Goal: Information Seeking & Learning: Learn about a topic

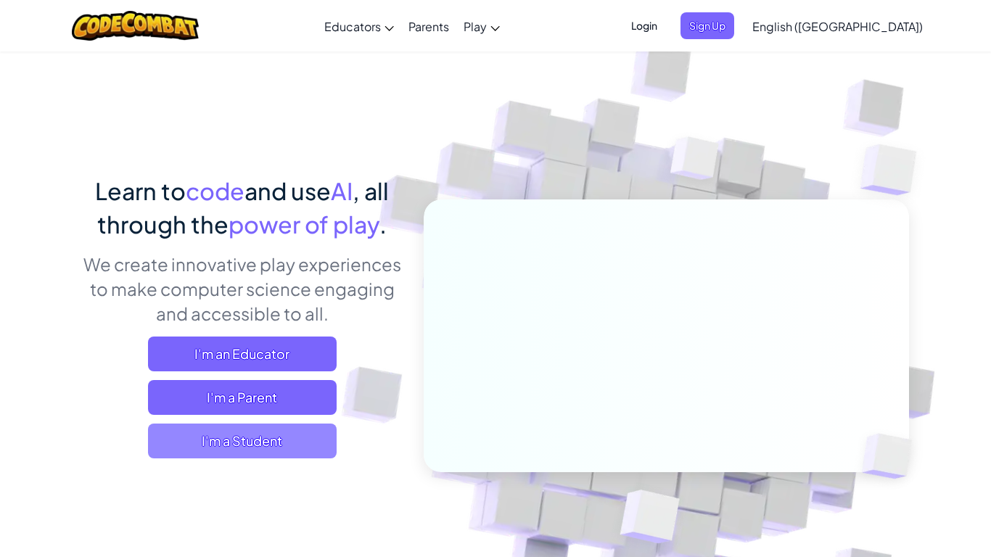
click at [287, 451] on span "I'm a Student" at bounding box center [242, 441] width 189 height 35
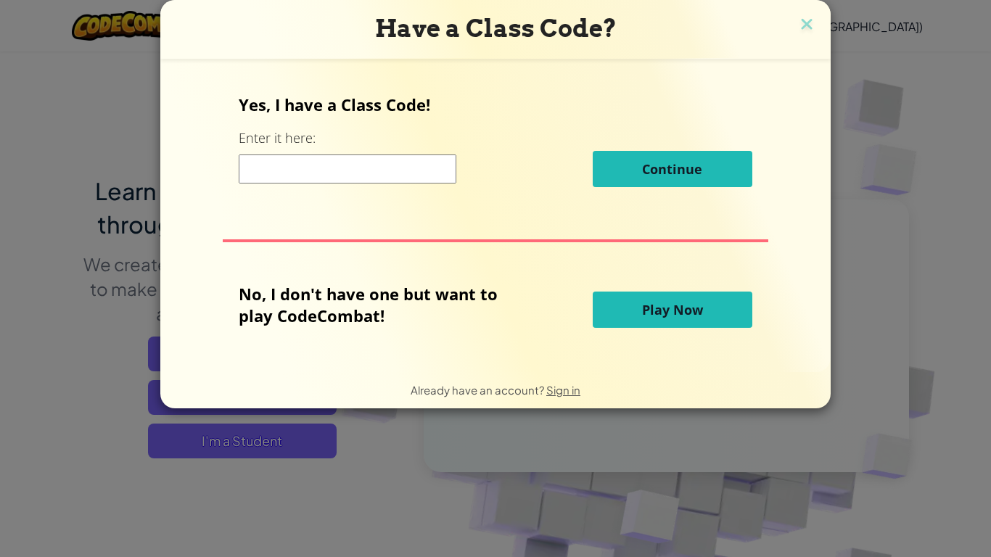
click at [666, 303] on span "Play Now" at bounding box center [672, 309] width 61 height 17
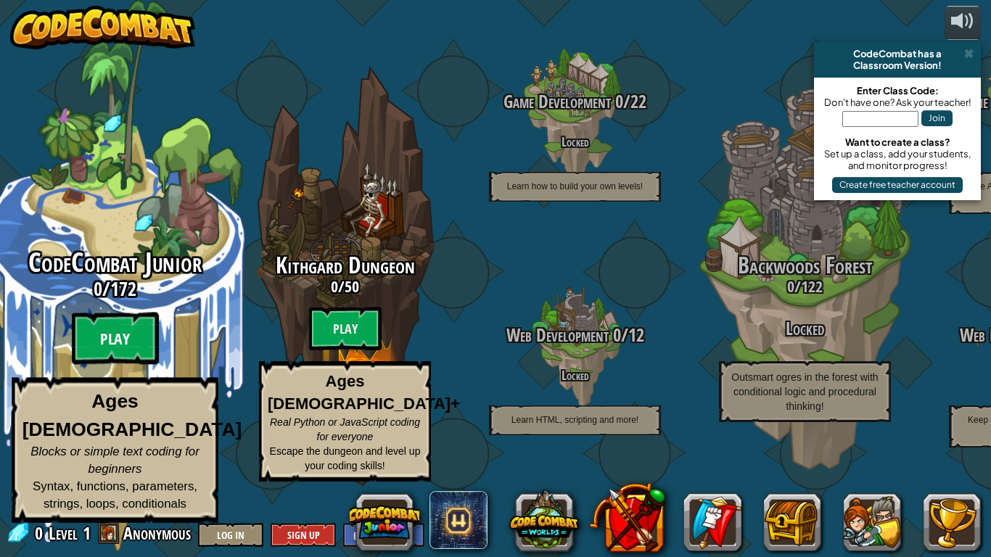
click at [81, 365] on btn "Play" at bounding box center [115, 339] width 87 height 52
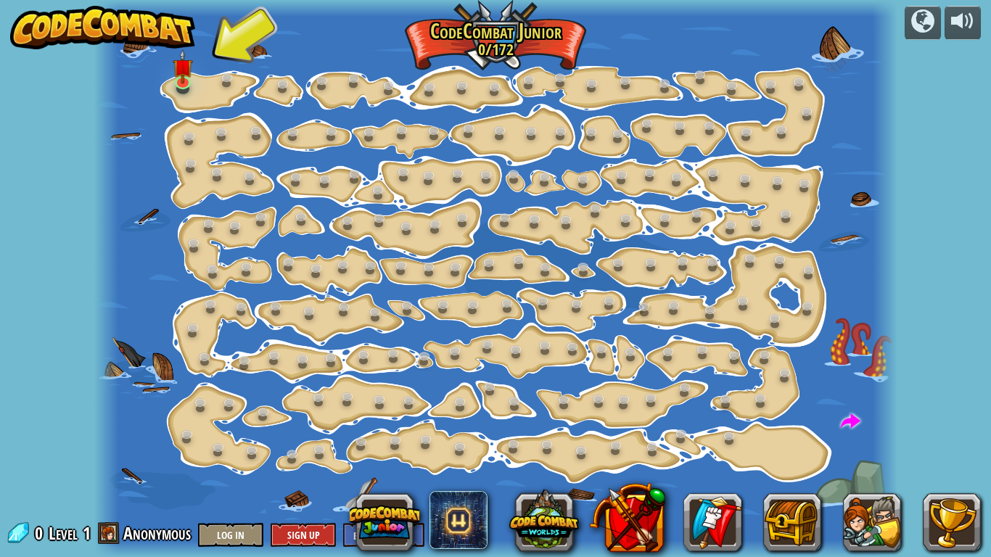
click at [210, 85] on div at bounding box center [495, 278] width 803 height 557
click at [168, 83] on div at bounding box center [495, 278] width 803 height 557
click at [186, 75] on img at bounding box center [183, 59] width 20 height 46
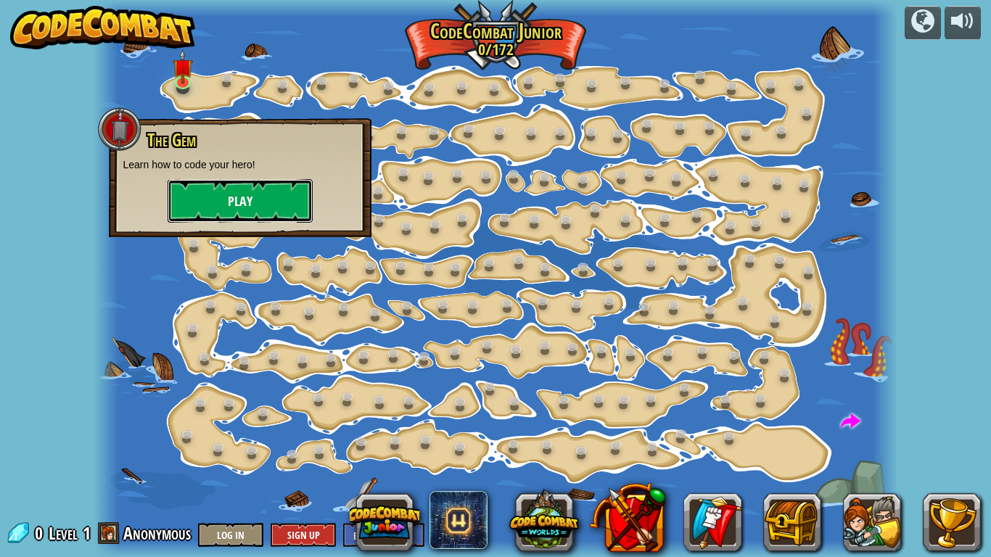
click at [271, 197] on button "Play" at bounding box center [240, 201] width 145 height 44
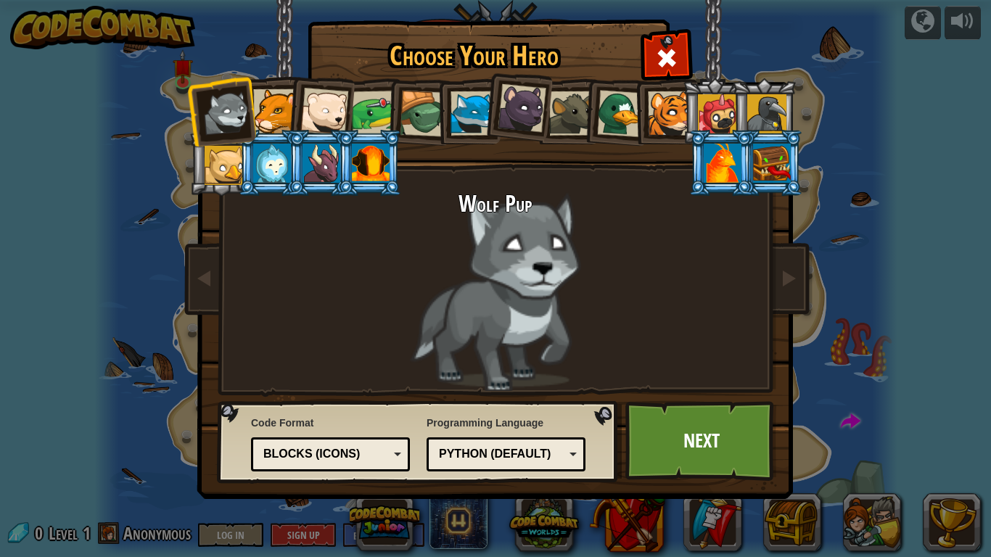
click at [627, 131] on div at bounding box center [620, 113] width 47 height 47
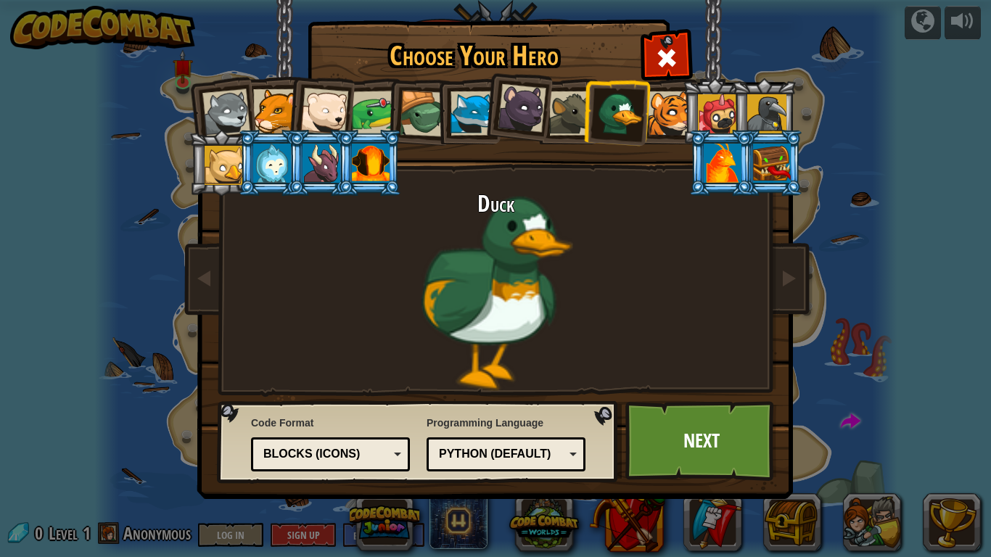
click at [226, 102] on div at bounding box center [226, 113] width 48 height 48
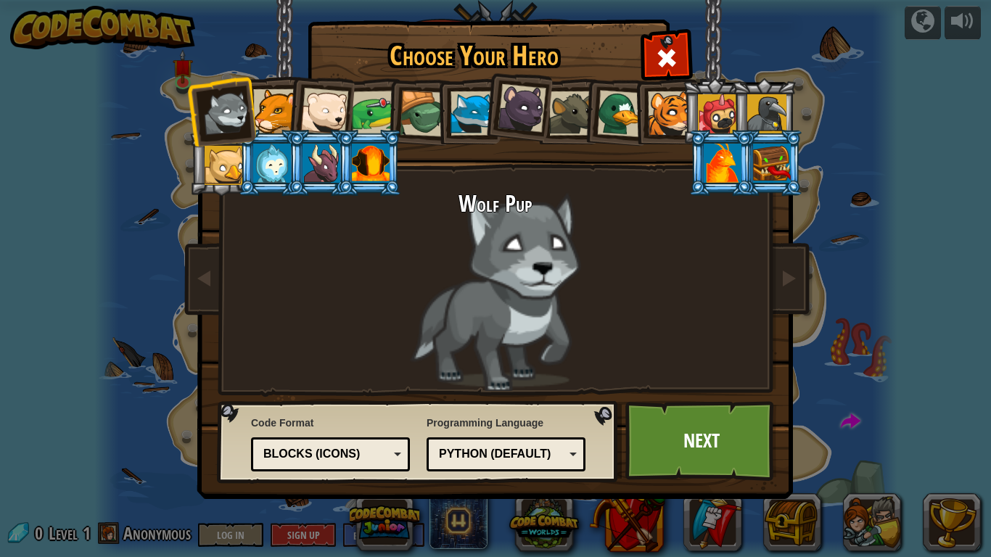
click at [632, 99] on li at bounding box center [664, 111] width 65 height 66
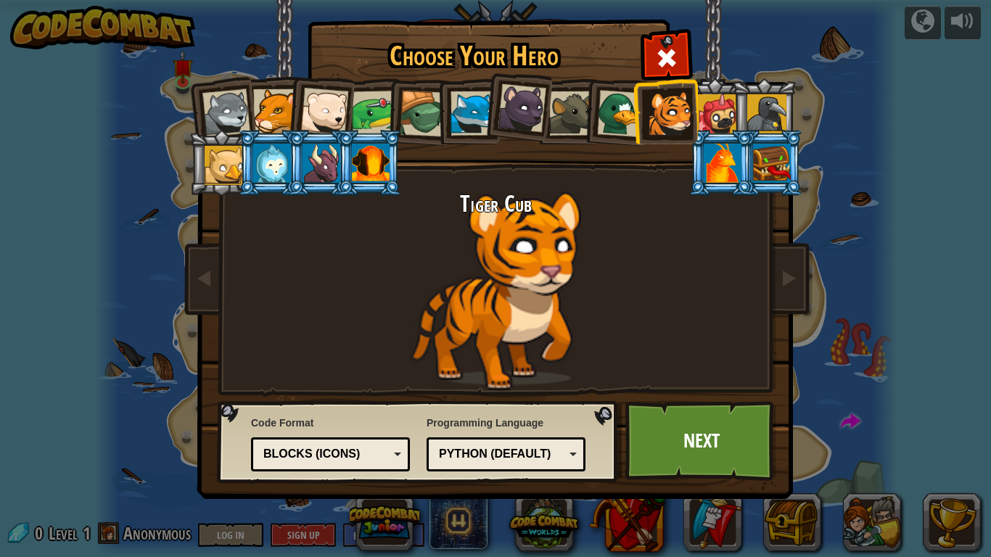
click at [618, 83] on li at bounding box center [616, 111] width 70 height 70
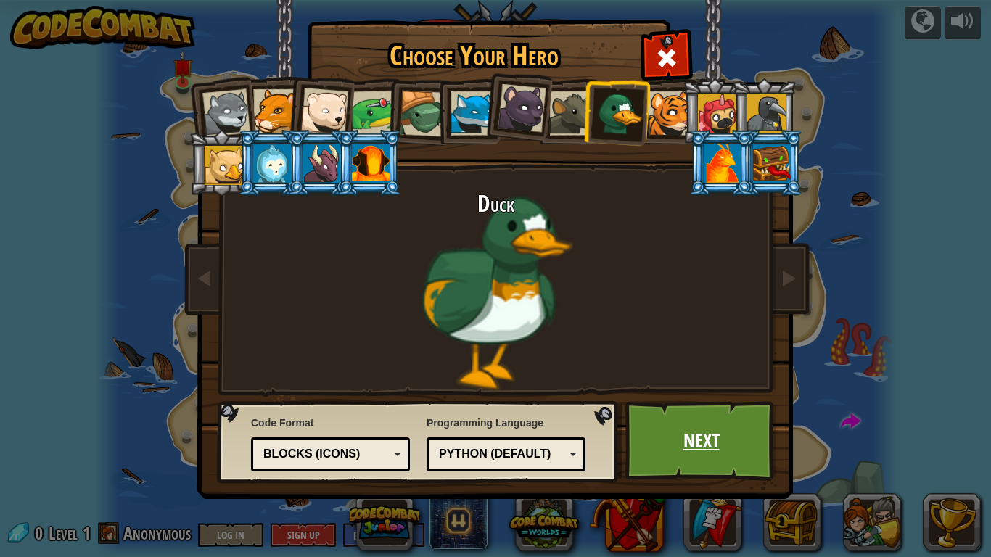
click at [710, 441] on link "Next" at bounding box center [701, 441] width 152 height 80
